Goal: Information Seeking & Learning: Compare options

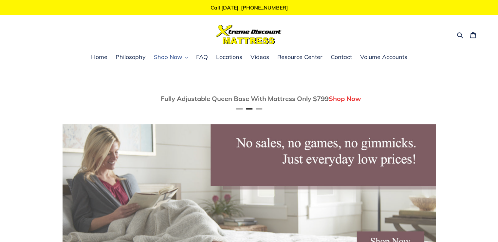
scroll to position [0, 373]
click at [171, 60] on span "Shop Now" at bounding box center [168, 57] width 28 height 8
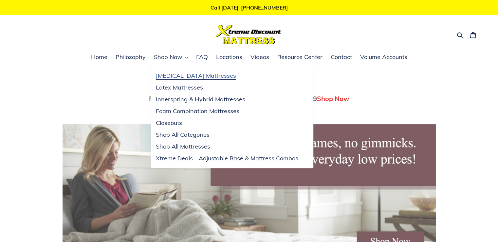
click at [197, 76] on span "[MEDICAL_DATA] Mattresses" at bounding box center [196, 76] width 80 height 8
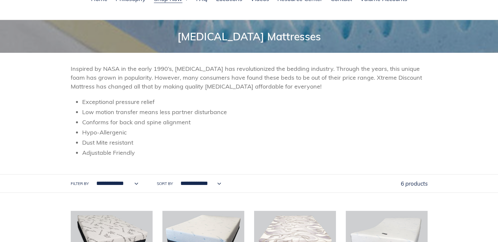
scroll to position [48, 0]
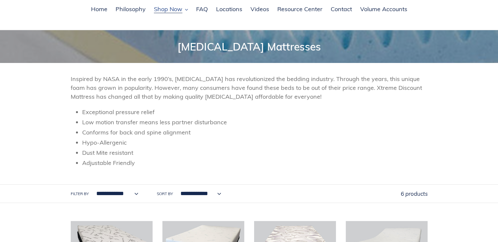
click at [171, 11] on span "Shop Now" at bounding box center [168, 9] width 28 height 8
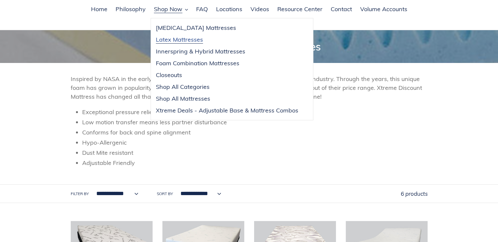
click at [178, 39] on span "Latex Mattresses" at bounding box center [179, 40] width 47 height 8
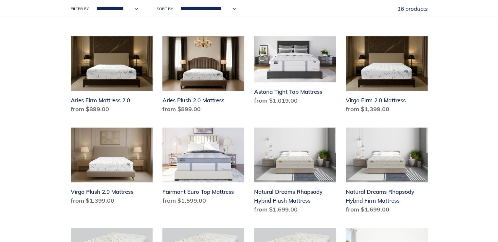
scroll to position [317, 0]
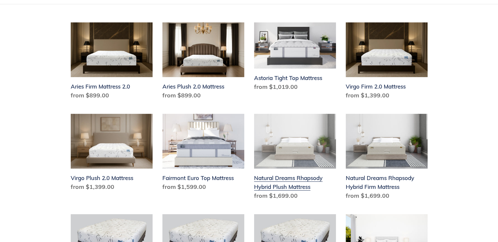
click at [304, 139] on link "Natural Dreams Rhapsody Hybrid Plush Mattress" at bounding box center [295, 158] width 82 height 89
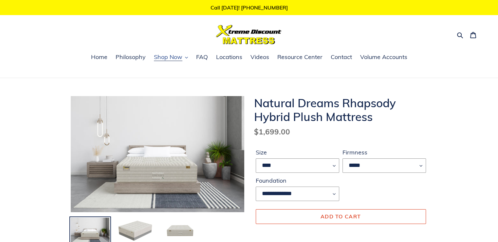
click at [164, 59] on span "Shop Now" at bounding box center [168, 57] width 28 height 8
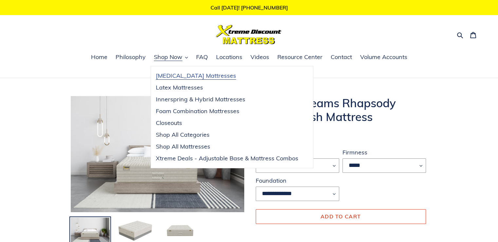
click at [165, 76] on span "[MEDICAL_DATA] Mattresses" at bounding box center [196, 76] width 80 height 8
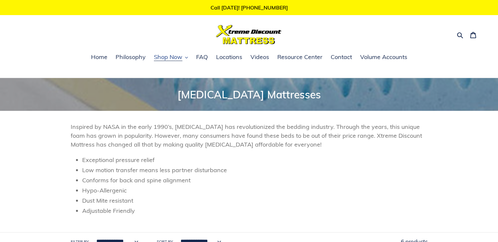
click at [165, 59] on span "Shop Now" at bounding box center [168, 57] width 28 height 8
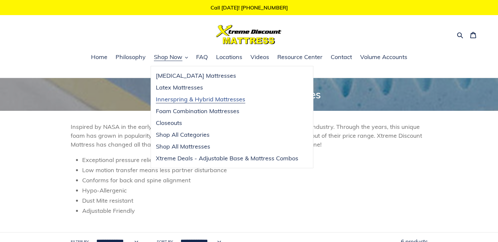
click at [170, 98] on span "Innerspring & Hybrid Mattresses" at bounding box center [200, 99] width 89 height 8
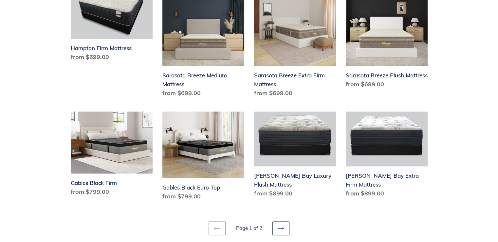
scroll to position [904, 0]
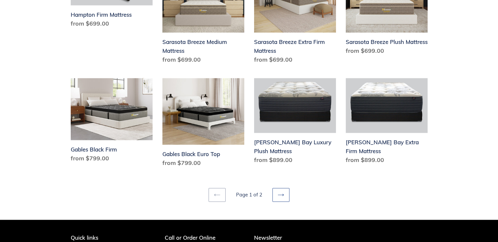
click at [274, 188] on link "Next page" at bounding box center [280, 195] width 17 height 14
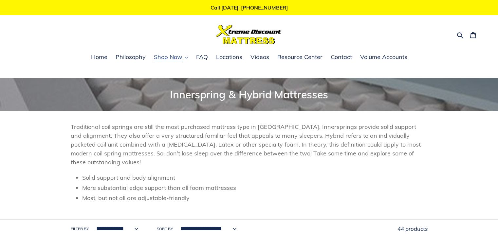
click at [174, 57] on span "Shop Now" at bounding box center [168, 57] width 28 height 8
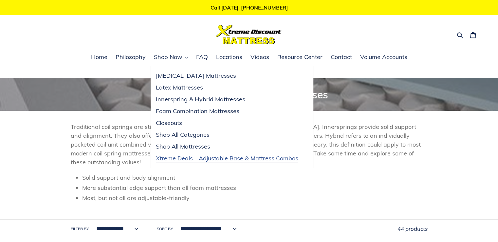
click at [174, 160] on span "Xtreme Deals - Adjustable Base & Mattress Combos" at bounding box center [227, 158] width 142 height 8
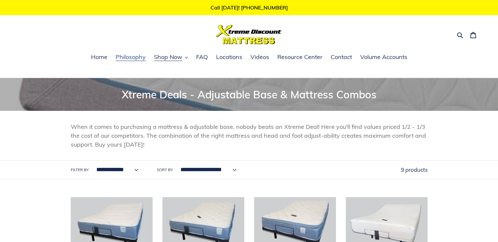
click at [131, 59] on span "Philosophy" at bounding box center [131, 57] width 30 height 8
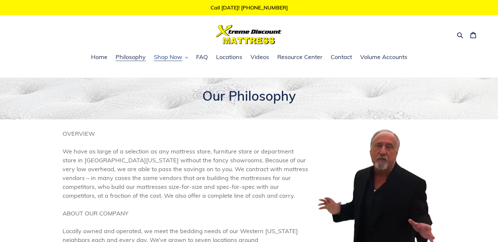
click at [176, 58] on span "Shop Now" at bounding box center [168, 57] width 28 height 8
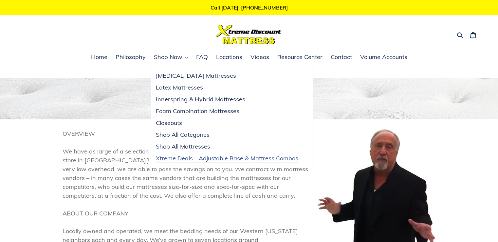
click at [179, 158] on span "Xtreme Deals - Adjustable Base & Mattress Combos" at bounding box center [227, 158] width 142 height 8
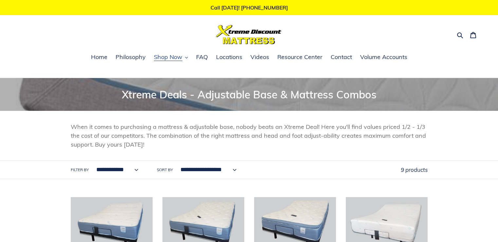
click at [168, 56] on span "Shop Now" at bounding box center [168, 57] width 28 height 8
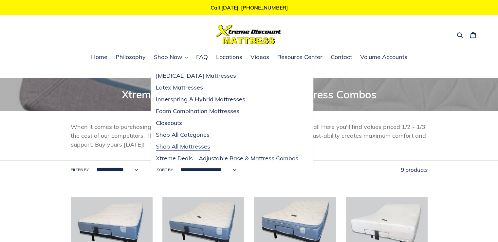
click at [181, 147] on span "Shop All Mattresses" at bounding box center [183, 146] width 54 height 8
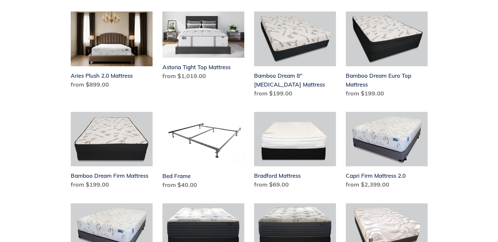
scroll to position [21, 0]
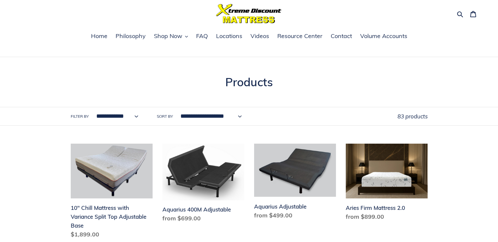
click at [67, 184] on li "10" Chill Mattress with Variance Split Top Adjustable Base 10" Chill Mattress w…" at bounding box center [107, 197] width 92 height 109
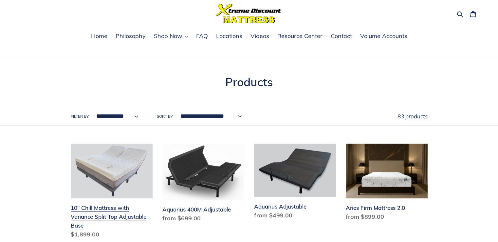
click at [79, 182] on link "10" Chill Mattress with Variance Split Top Adjustable Base" at bounding box center [112, 192] width 82 height 98
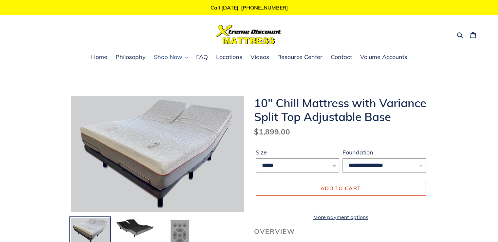
click at [161, 61] on span "Shop Now" at bounding box center [168, 57] width 28 height 8
click at [165, 60] on span "Shop Now" at bounding box center [168, 57] width 28 height 8
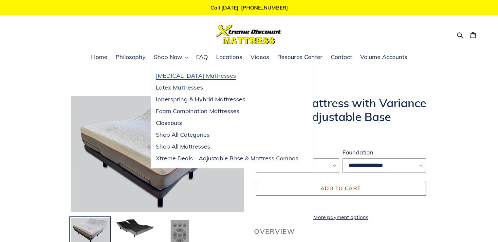
click at [169, 79] on span "[MEDICAL_DATA] Mattresses" at bounding box center [196, 76] width 80 height 8
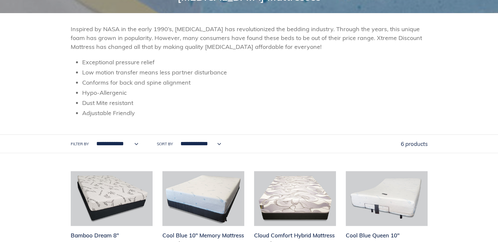
scroll to position [242, 0]
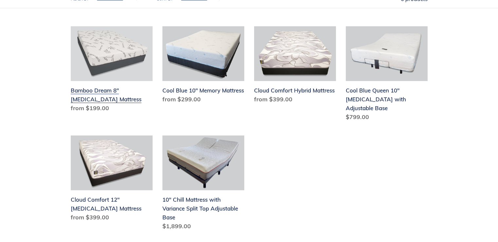
click at [95, 76] on link "Bamboo Dream 8" [MEDICAL_DATA] Mattress" at bounding box center [112, 70] width 82 height 89
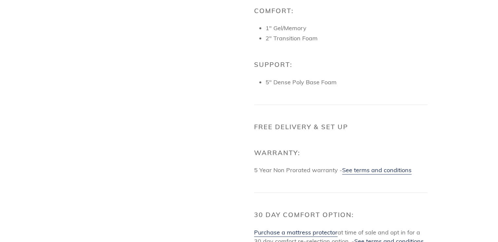
scroll to position [594, 0]
